Goal: Information Seeking & Learning: Check status

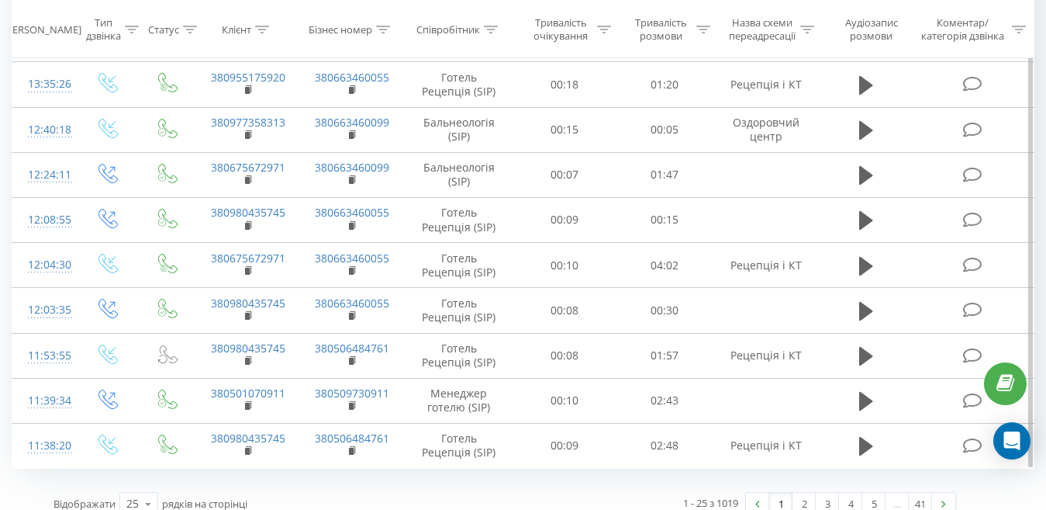
scroll to position [909, 0]
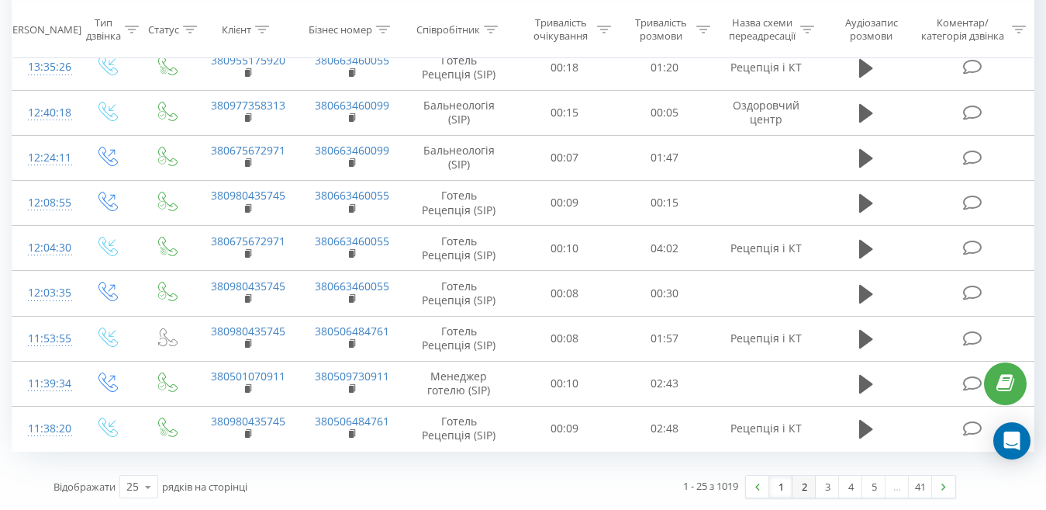
click at [801, 492] on link "2" at bounding box center [804, 486] width 23 height 22
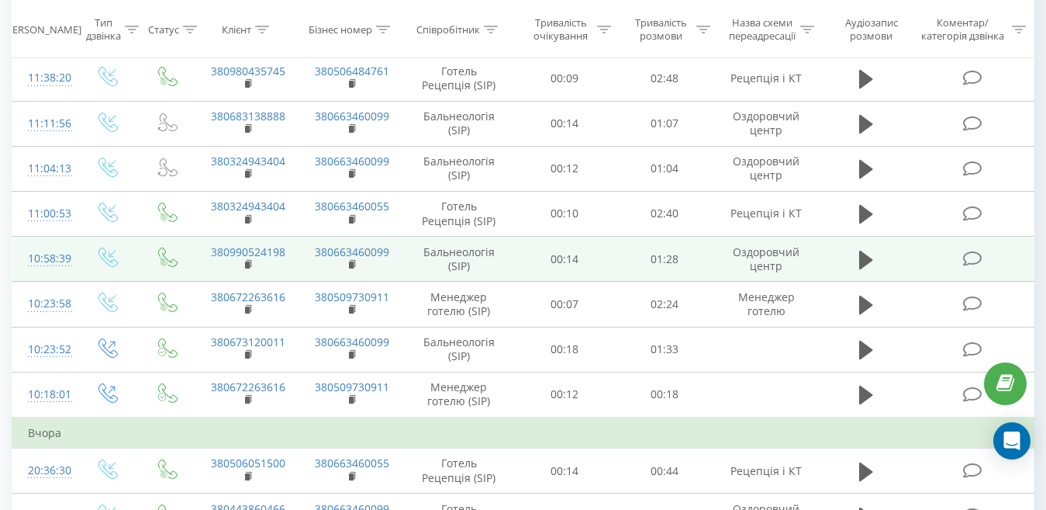
scroll to position [102, 0]
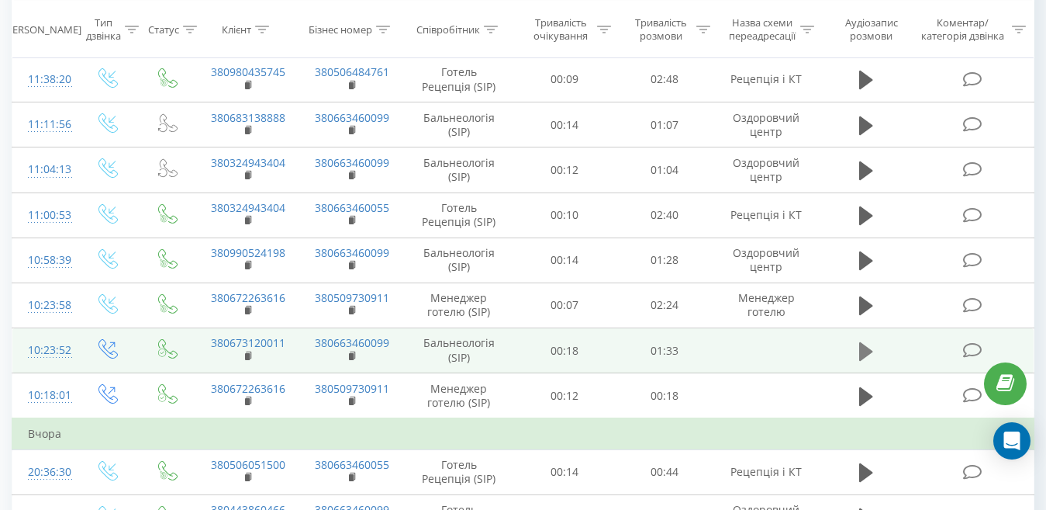
click at [858, 355] on button at bounding box center [866, 351] width 23 height 23
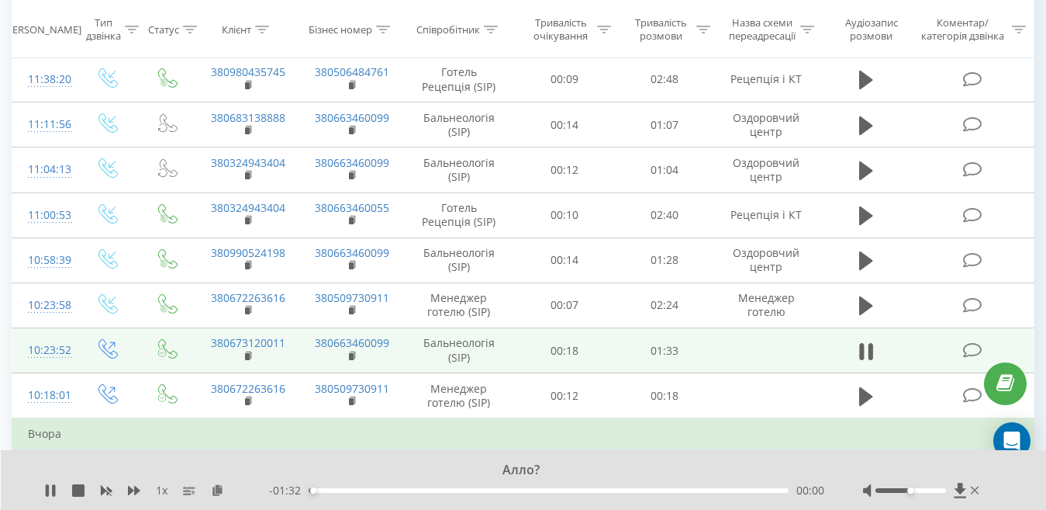
drag, startPoint x: 909, startPoint y: 494, endPoint x: 941, endPoint y: 490, distance: 32.0
click at [941, 490] on div at bounding box center [922, 490] width 119 height 16
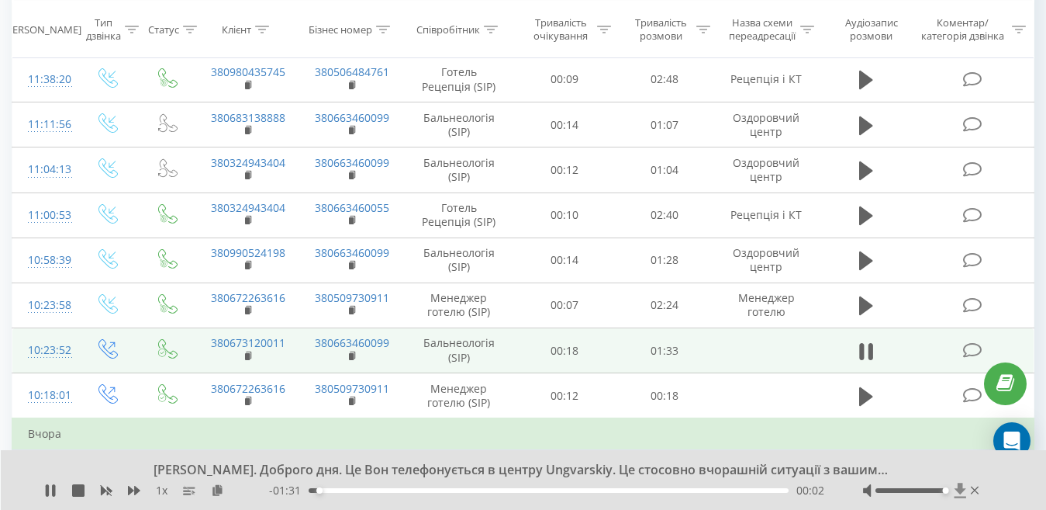
drag, startPoint x: 908, startPoint y: 490, endPoint x: 960, endPoint y: 495, distance: 52.2
click at [960, 495] on div at bounding box center [922, 490] width 119 height 16
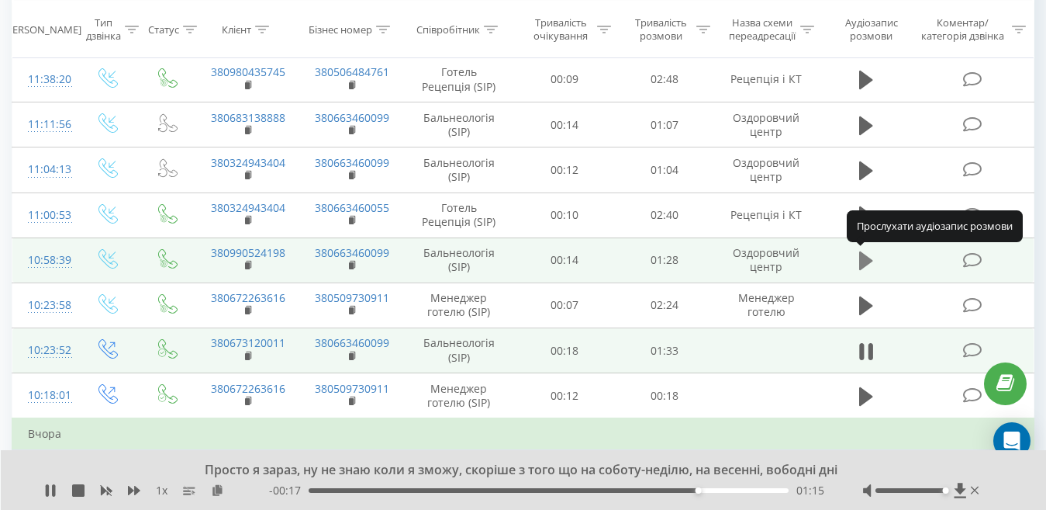
click at [862, 260] on icon at bounding box center [866, 260] width 14 height 19
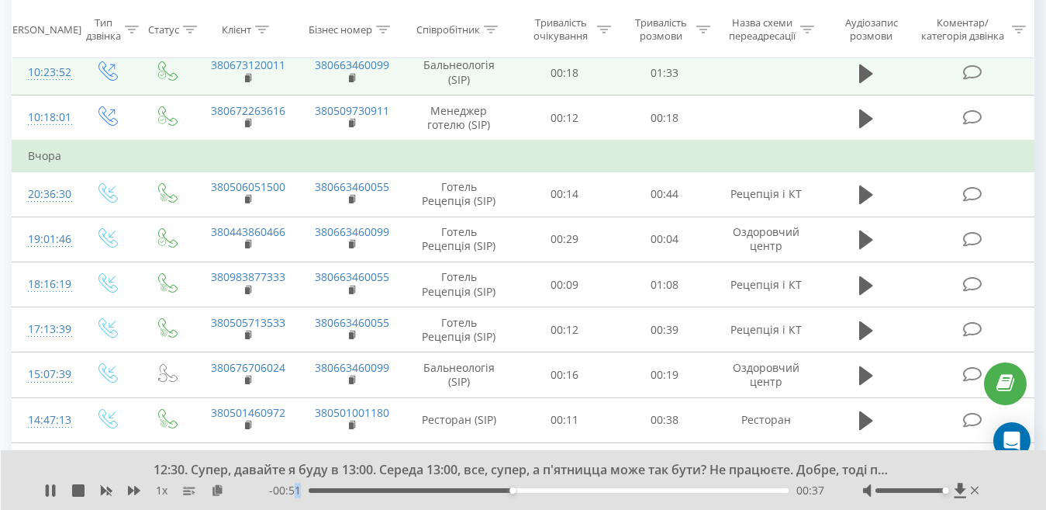
drag, startPoint x: 505, startPoint y: 492, endPoint x: 298, endPoint y: 502, distance: 207.3
click at [298, 502] on div "12:30. Супер, давайте я буду в 13:00. Середа 13:00, все, супер, а п'ятницца мож…" at bounding box center [524, 480] width 1046 height 60
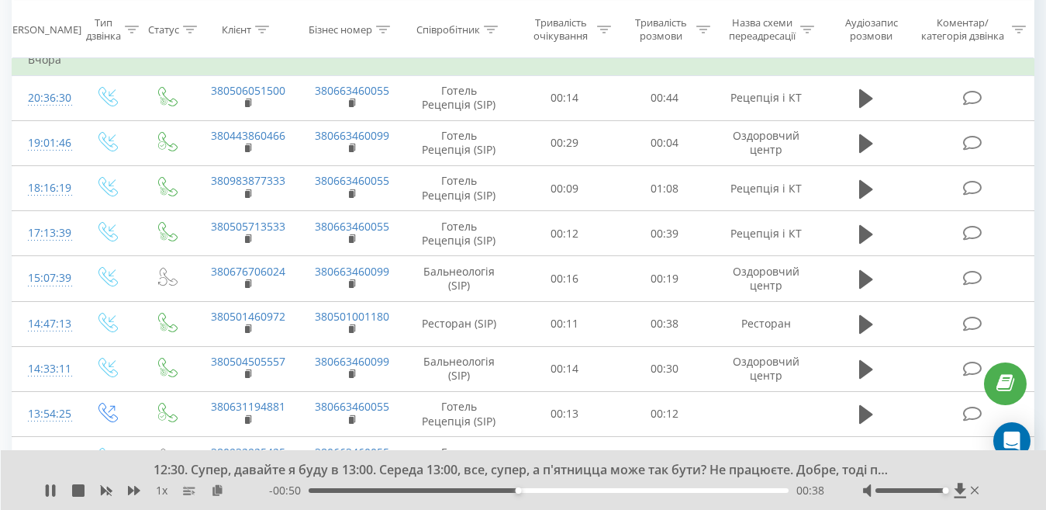
scroll to position [219, 0]
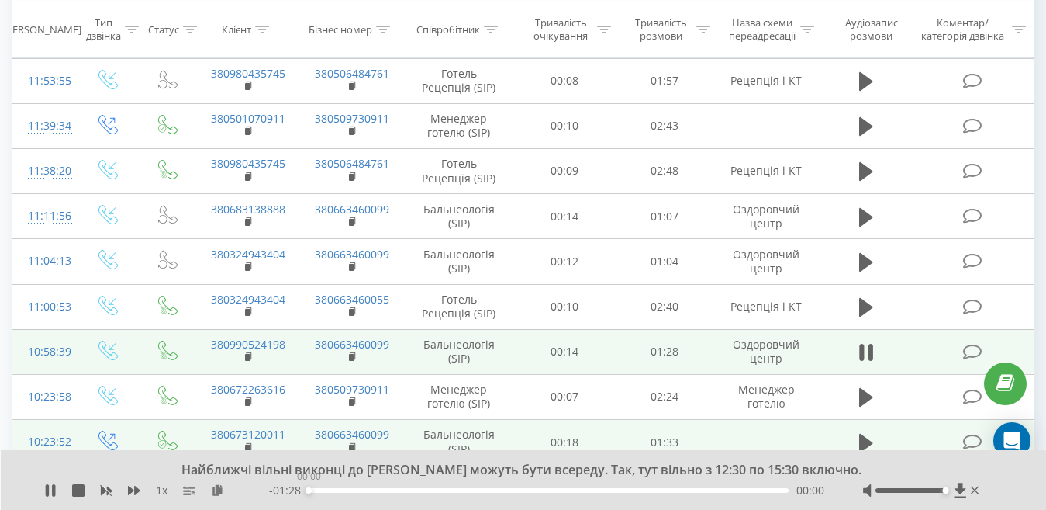
drag, startPoint x: 414, startPoint y: 505, endPoint x: 285, endPoint y: 513, distance: 129.8
click at [285, 291] on html "ungvarskiy-therma... Проекти [DOMAIN_NAME] Дашборд Центр звернень Журнал дзвінк…" at bounding box center [523, 36] width 1046 height 510
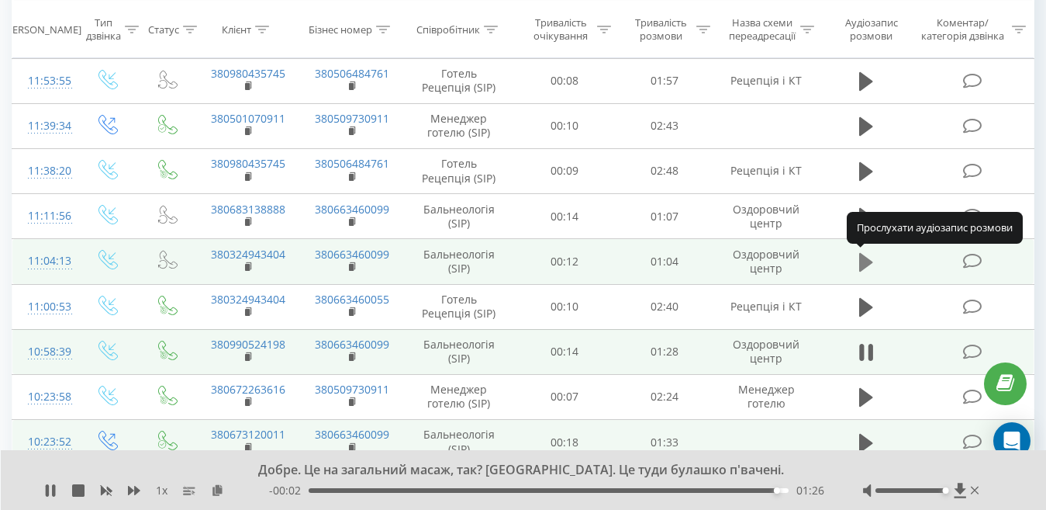
click at [862, 254] on icon at bounding box center [866, 262] width 14 height 19
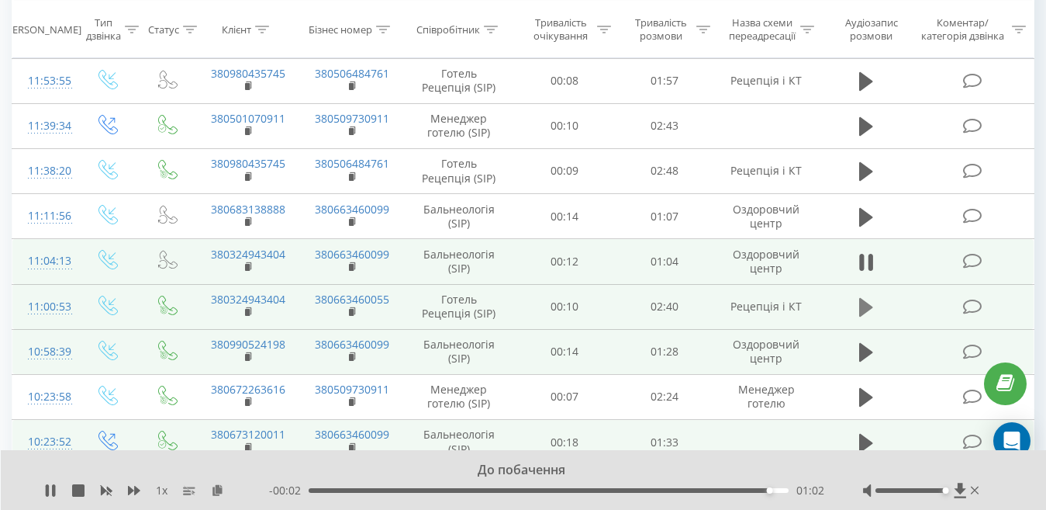
click at [862, 303] on icon at bounding box center [866, 307] width 14 height 19
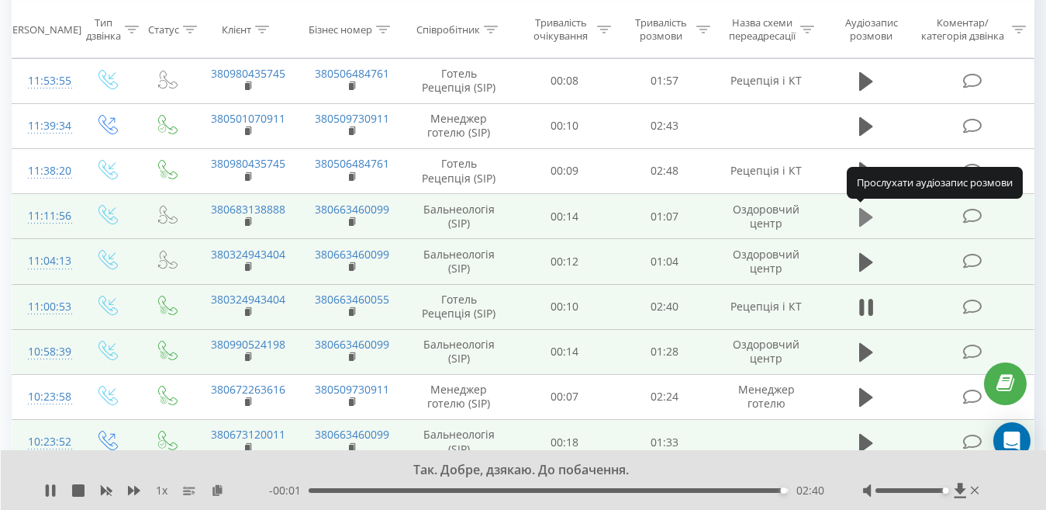
click at [872, 209] on icon at bounding box center [866, 217] width 14 height 22
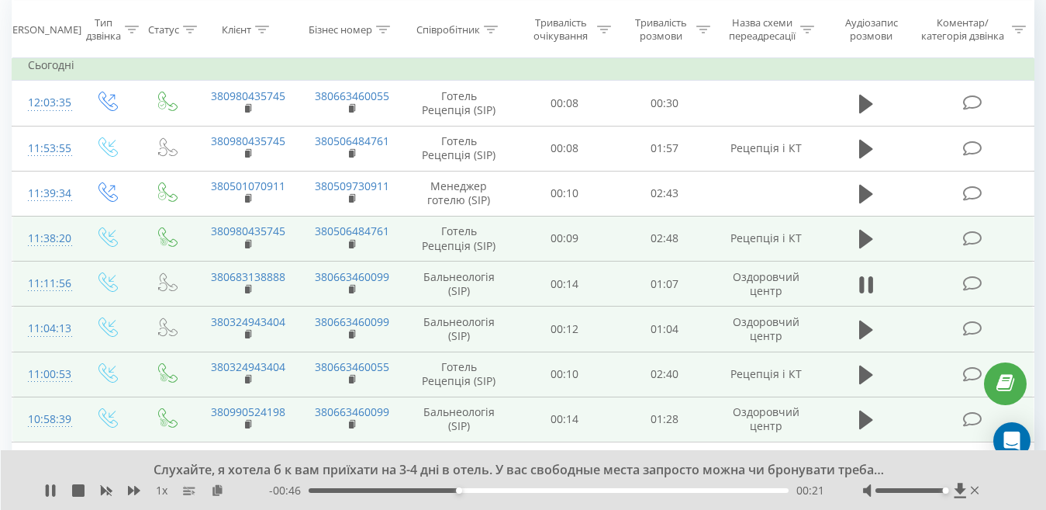
scroll to position [155, 0]
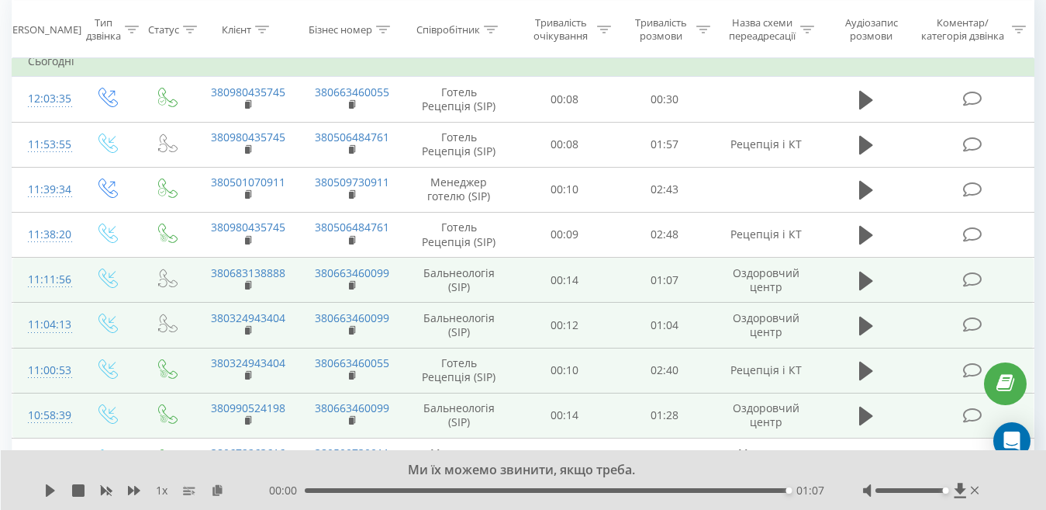
click at [866, 275] on icon at bounding box center [866, 280] width 14 height 19
